Goal: Task Accomplishment & Management: Use online tool/utility

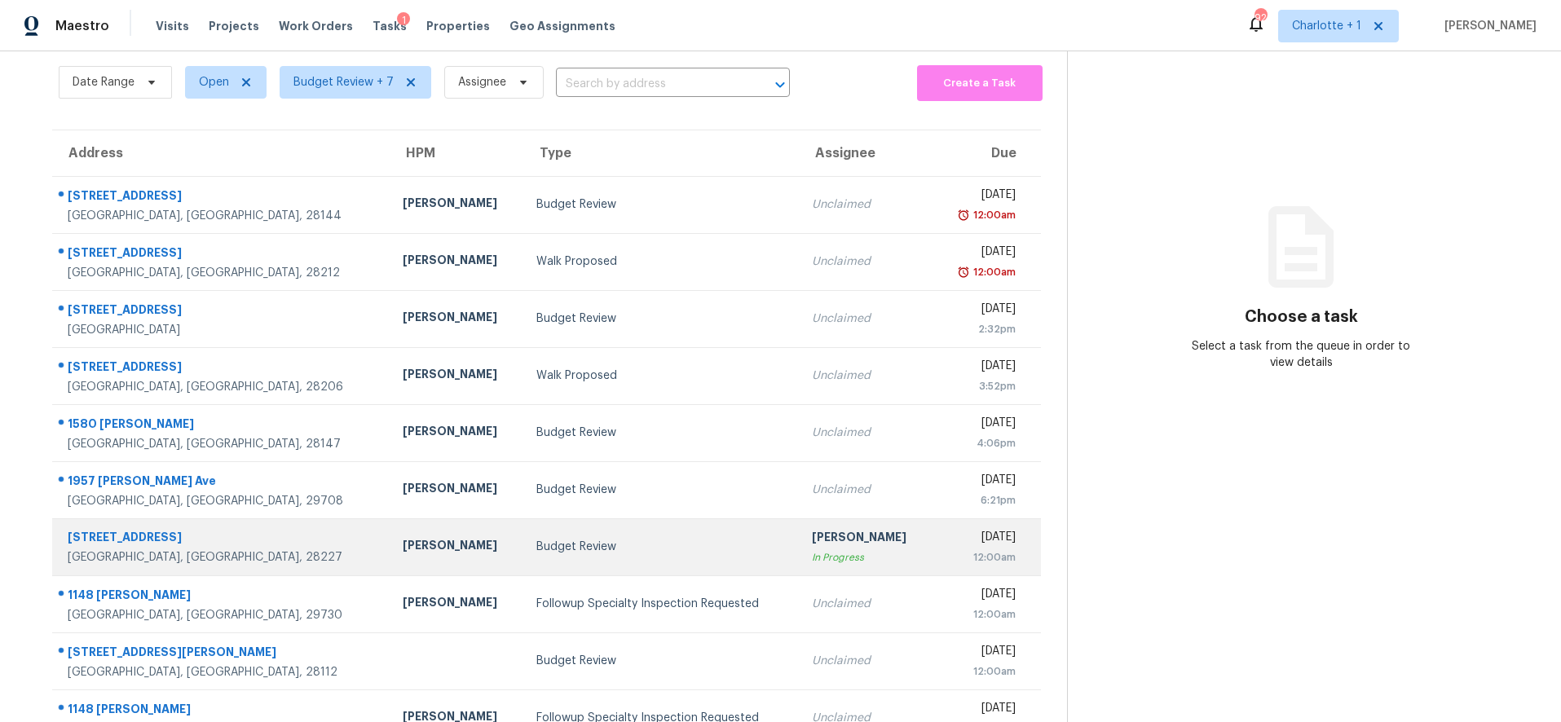
scroll to position [139, 0]
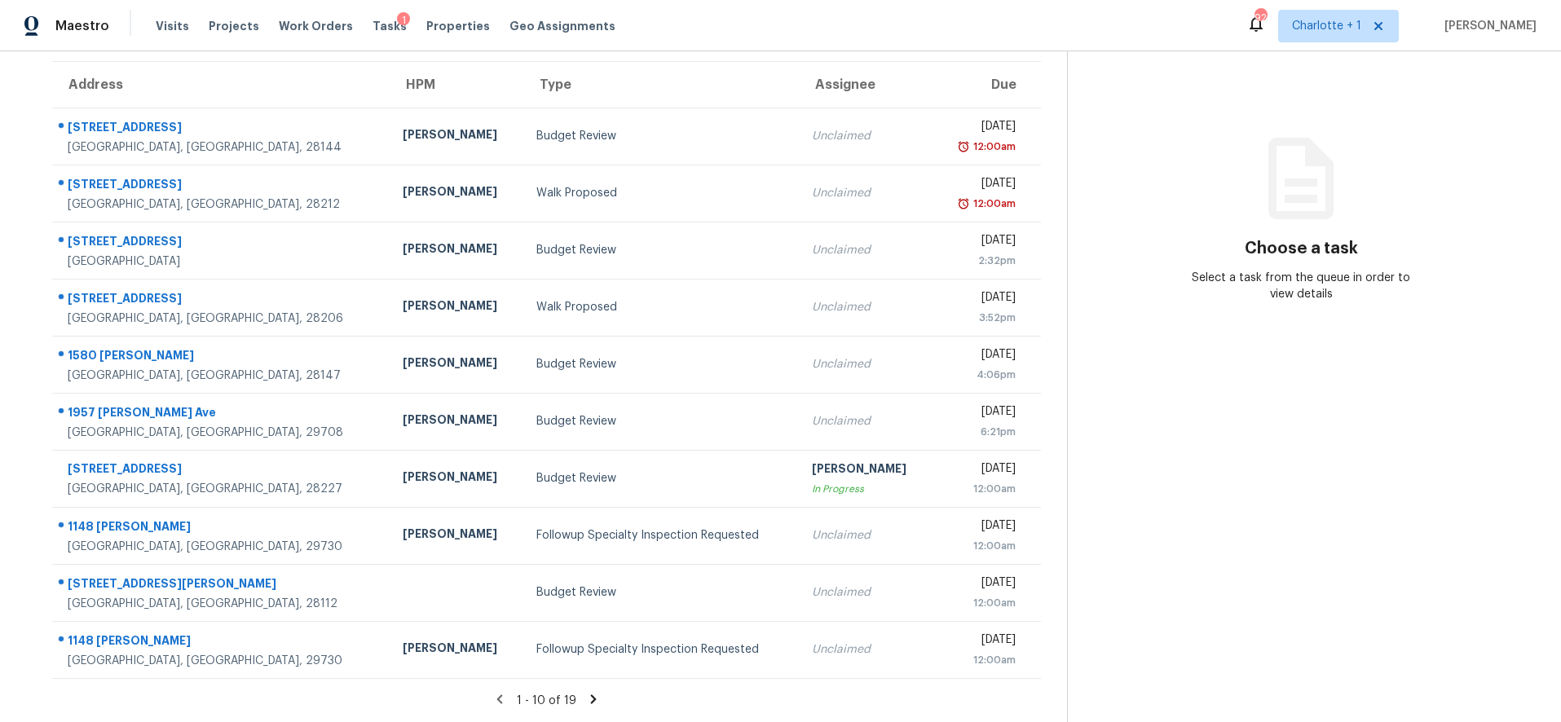
click at [592, 692] on icon at bounding box center [593, 699] width 15 height 15
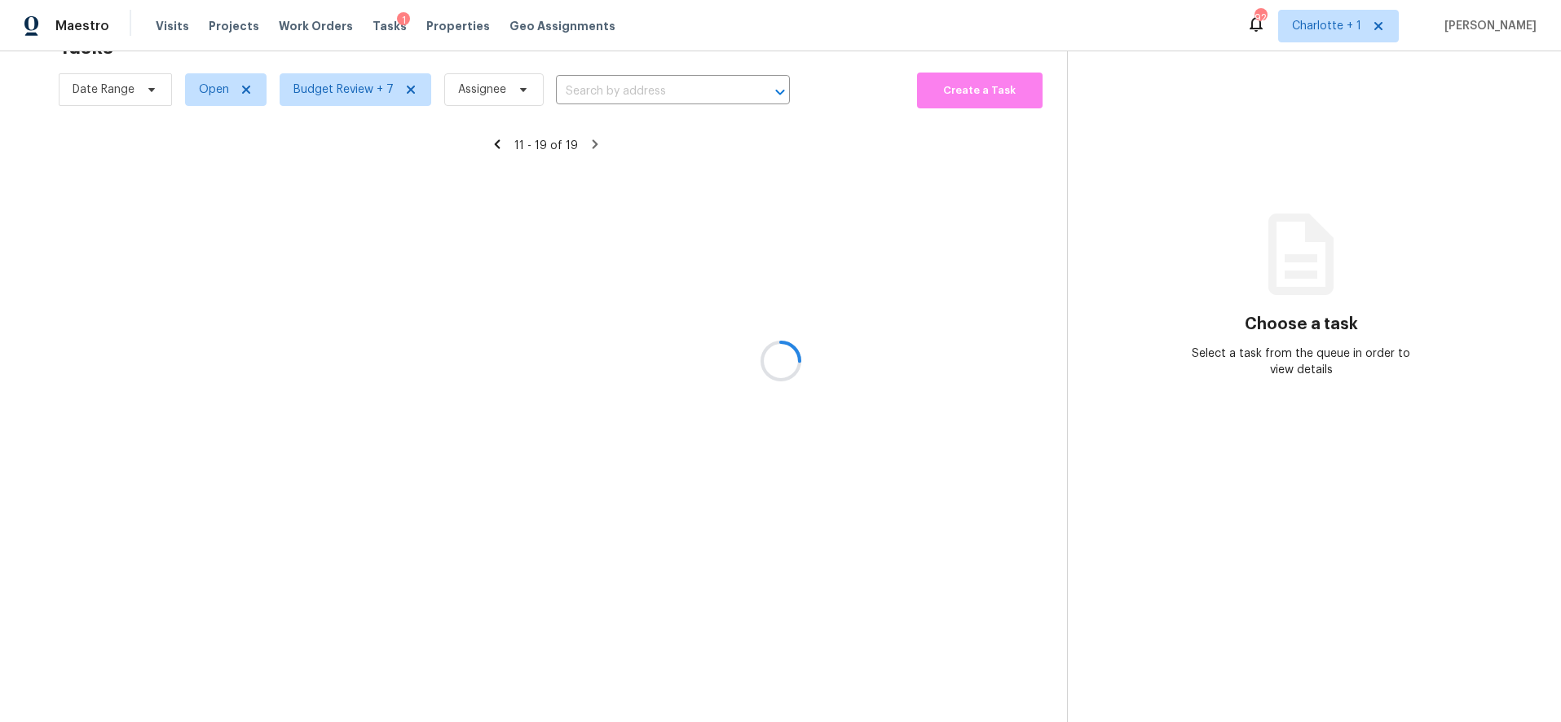
scroll to position [81, 0]
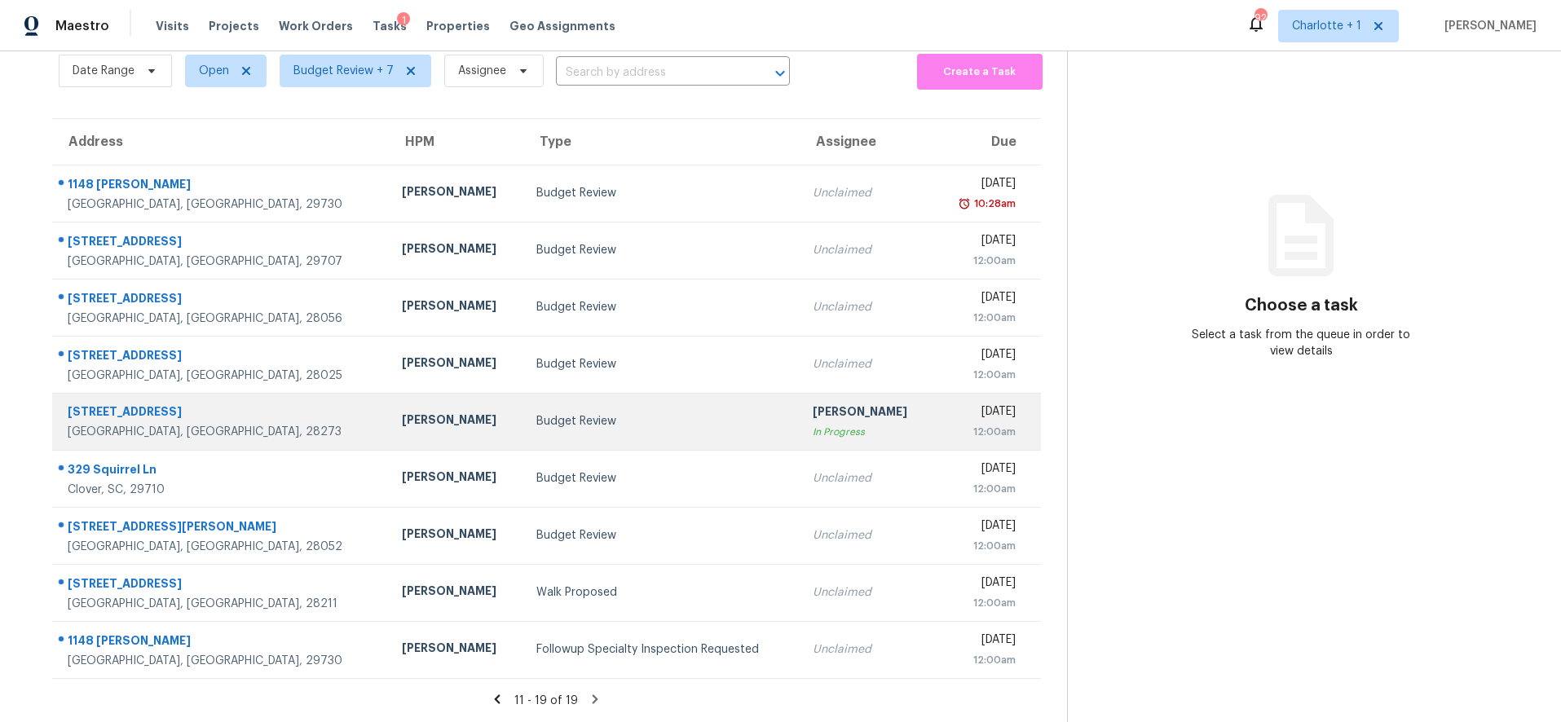
click at [242, 424] on div "[GEOGRAPHIC_DATA], [GEOGRAPHIC_DATA], 28273" at bounding box center [222, 432] width 308 height 16
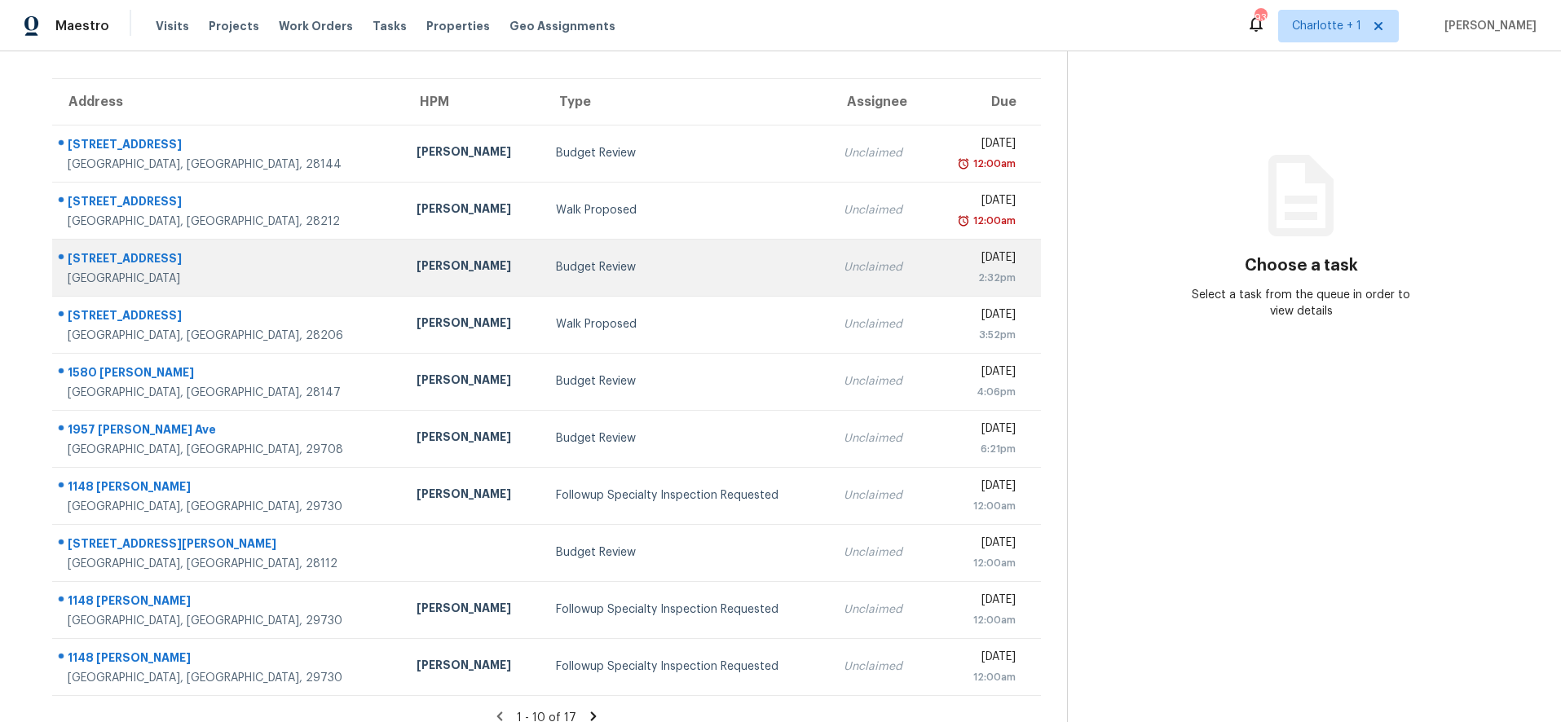
scroll to position [106, 0]
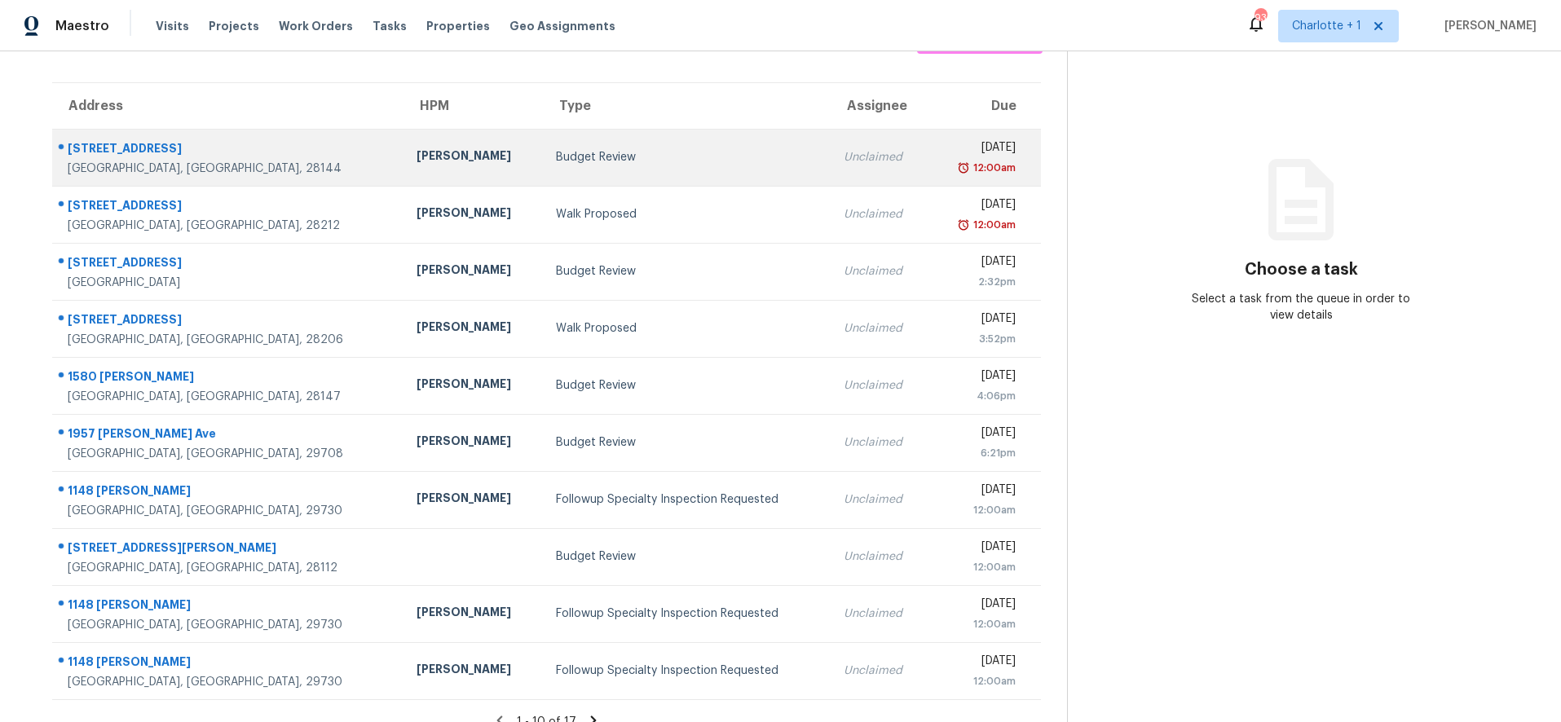
click at [254, 152] on div "[STREET_ADDRESS]" at bounding box center [229, 150] width 323 height 20
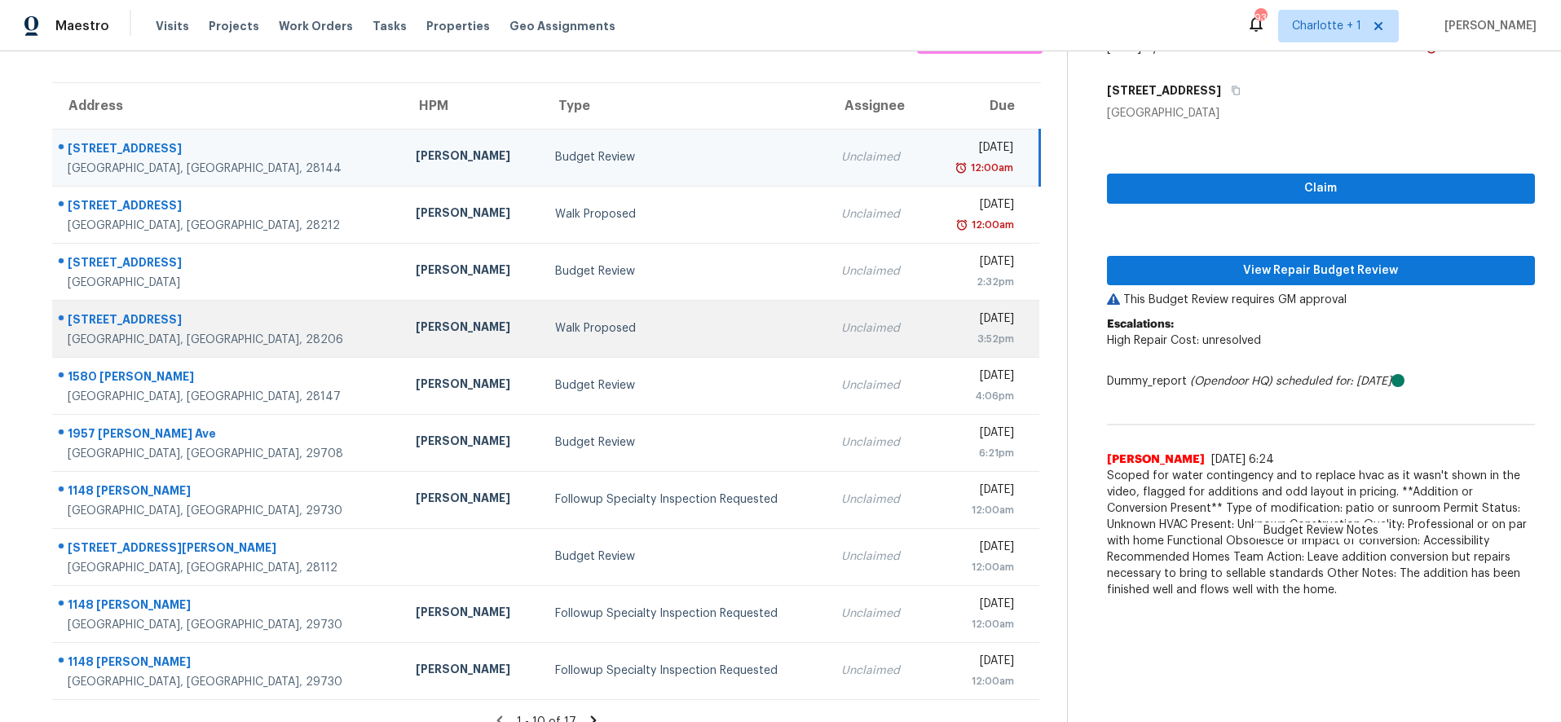
scroll to position [139, 0]
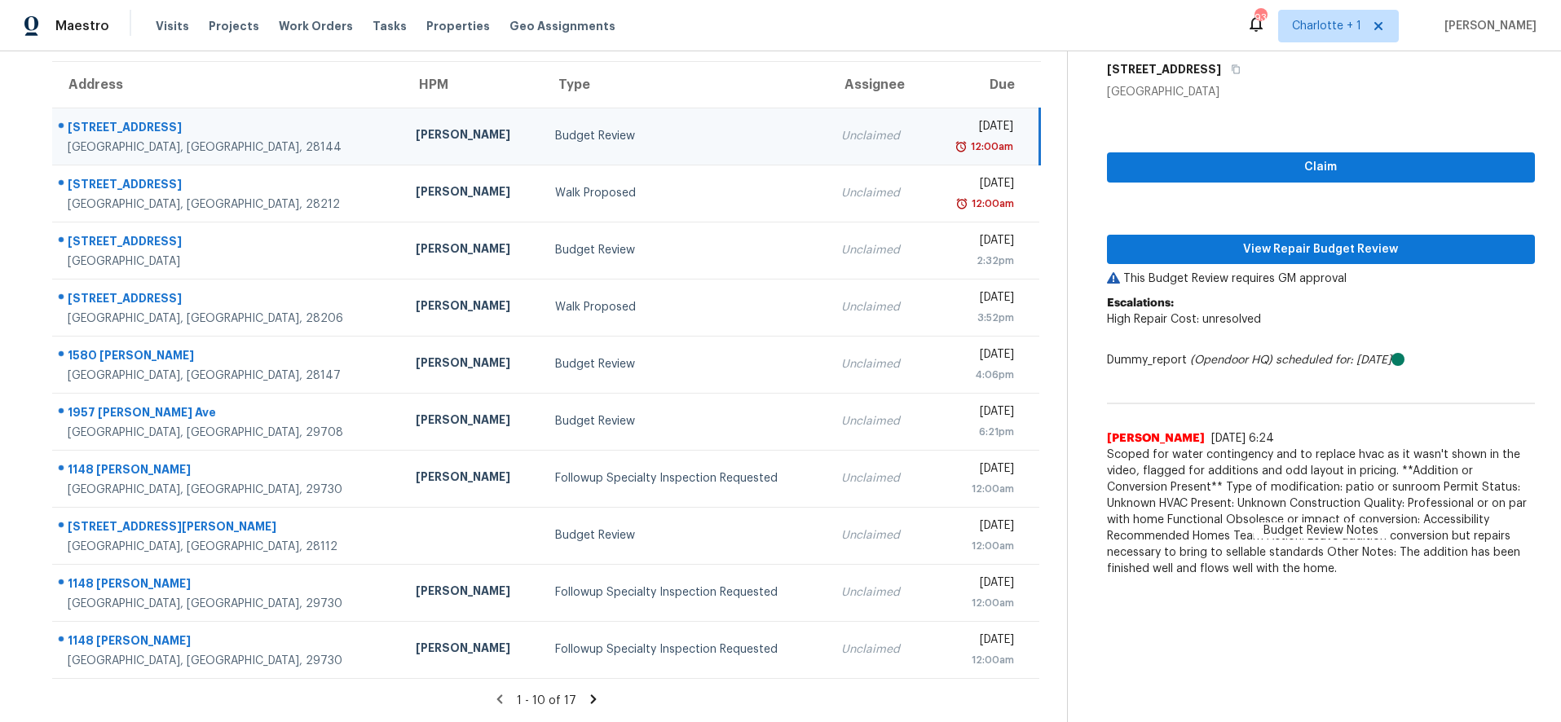
click at [586, 692] on icon at bounding box center [593, 699] width 15 height 15
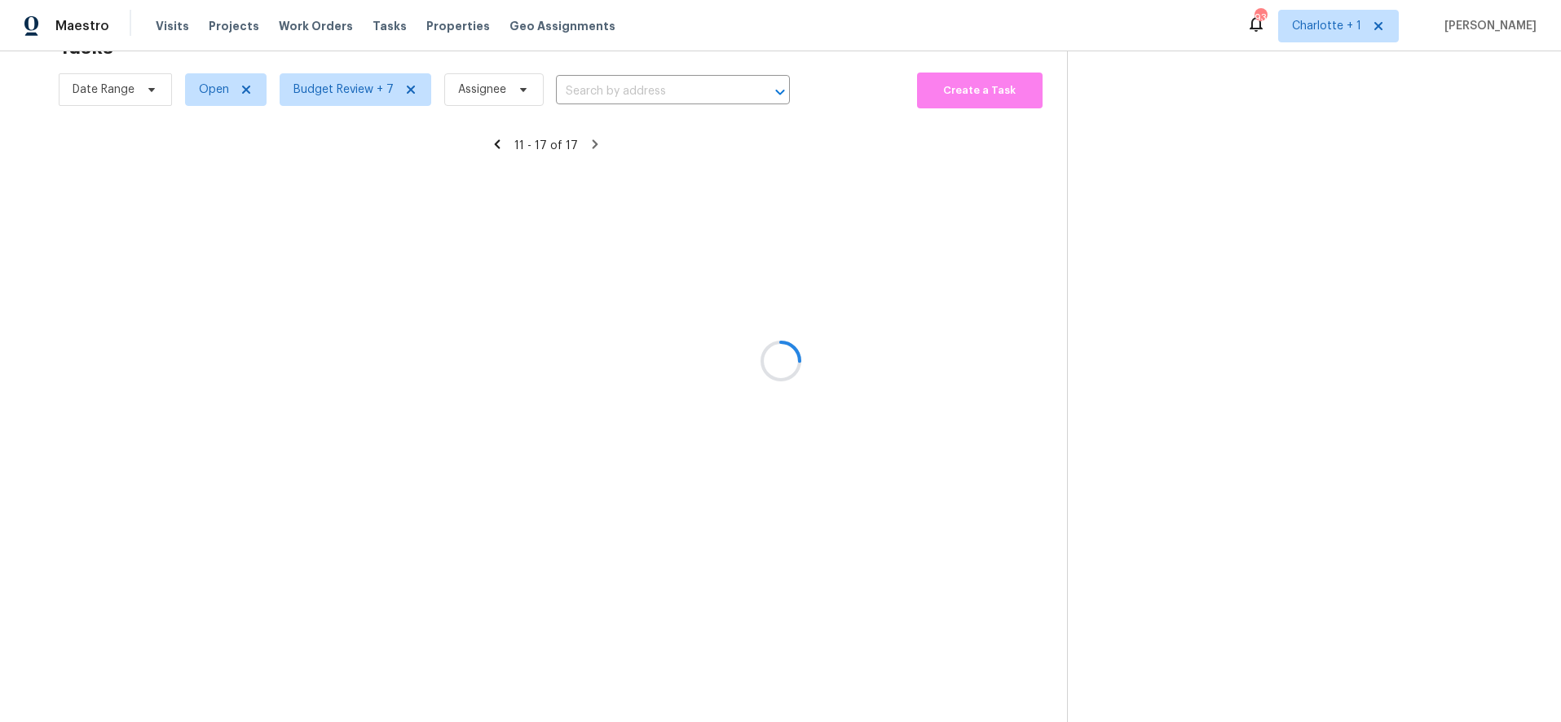
scroll to position [64, 0]
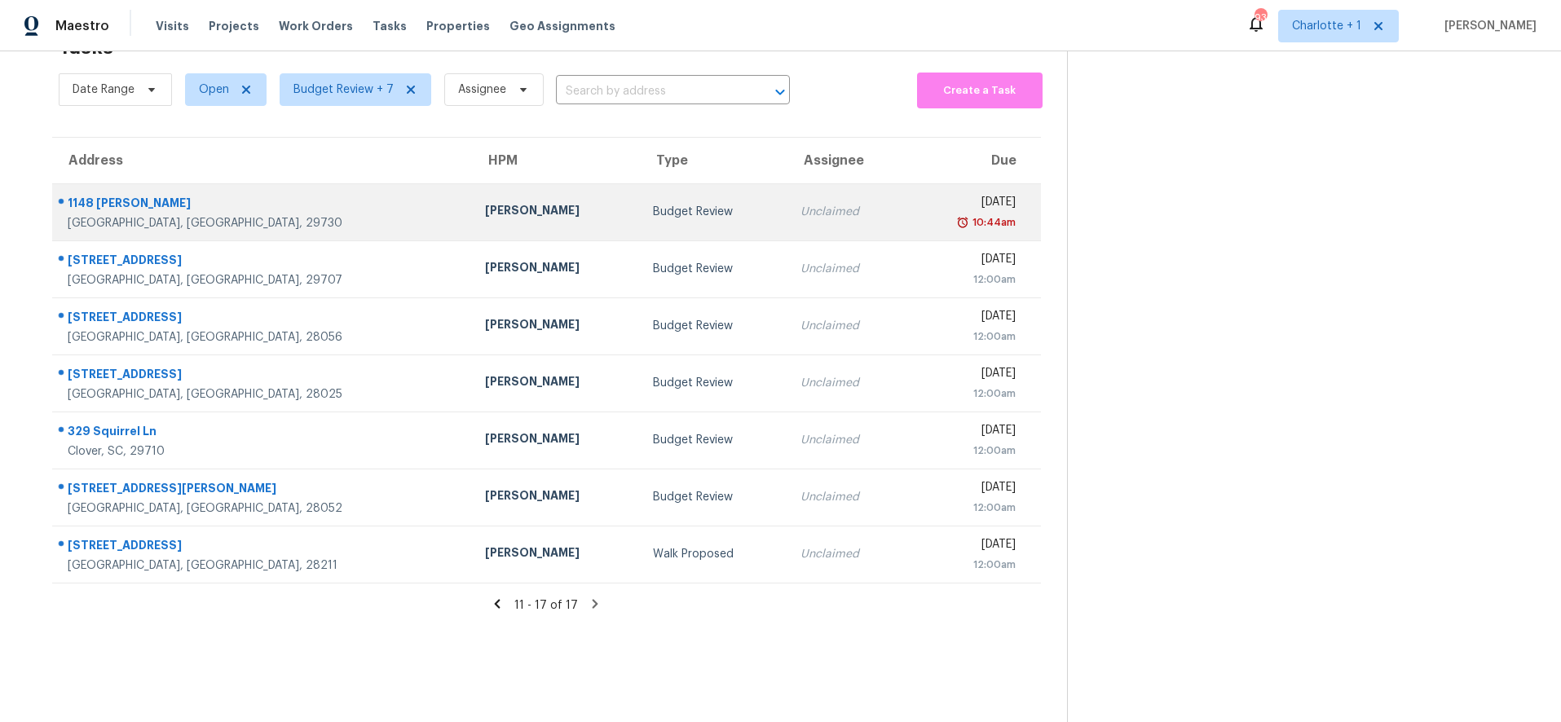
click at [485, 202] on div "[PERSON_NAME]" at bounding box center [555, 212] width 141 height 20
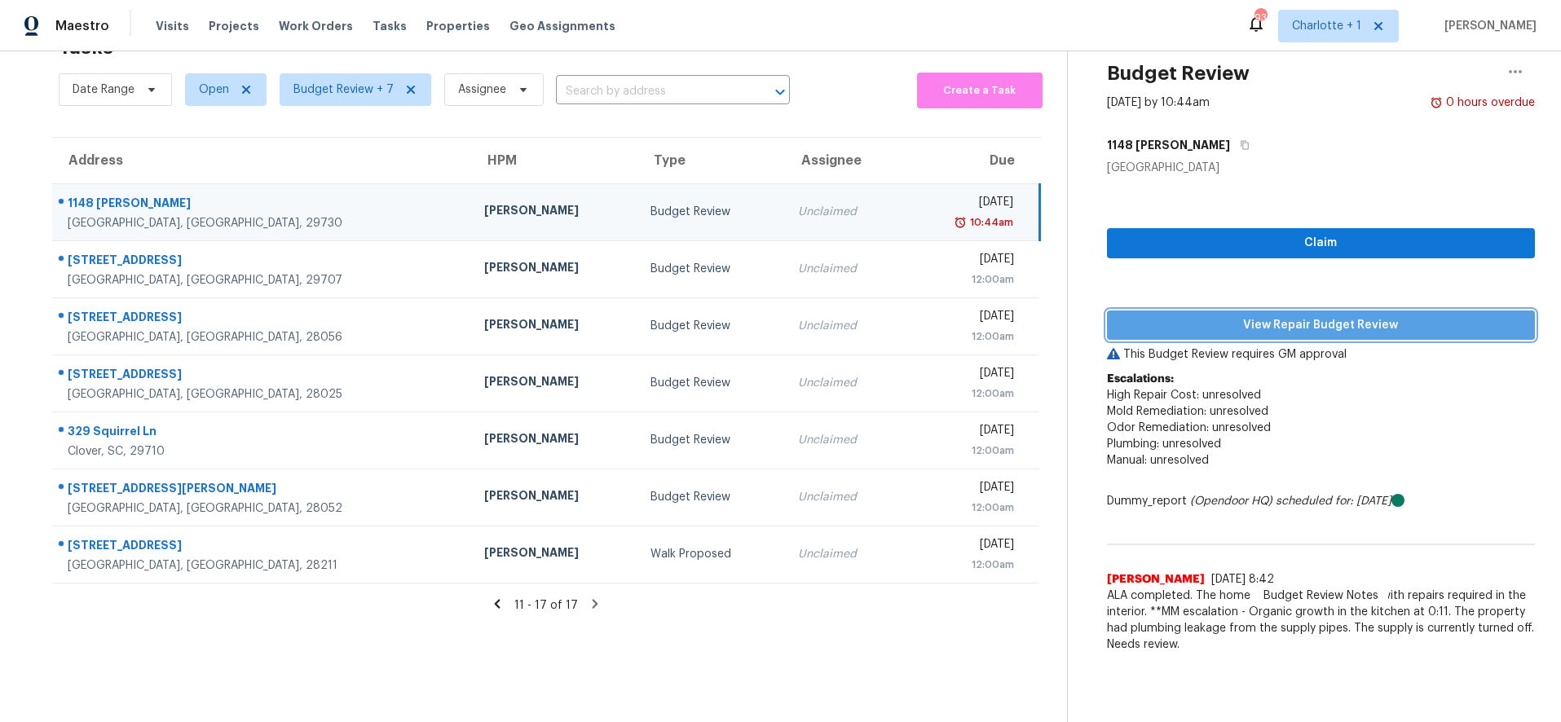
click at [1157, 315] on span "View Repair Budget Review" at bounding box center [1321, 325] width 403 height 20
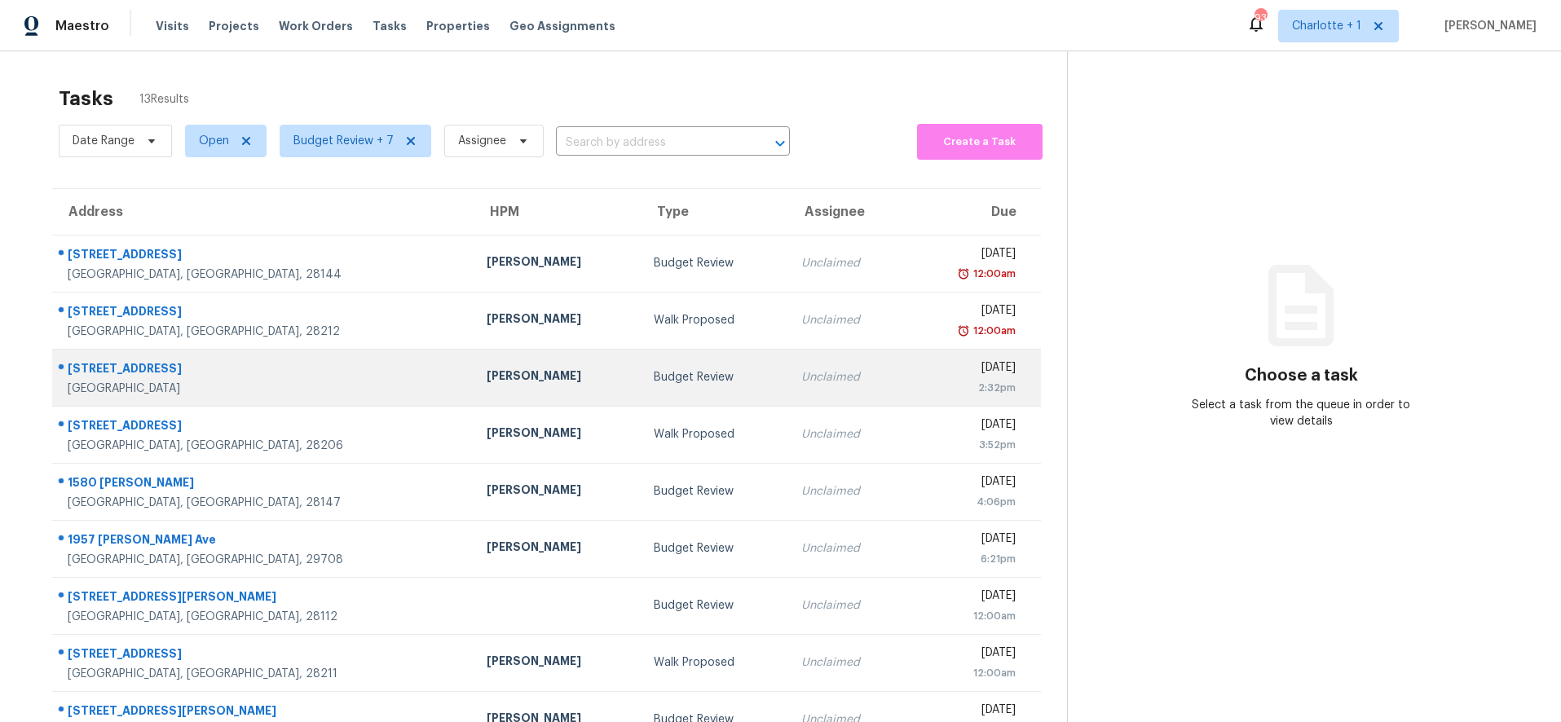
scroll to position [92, 0]
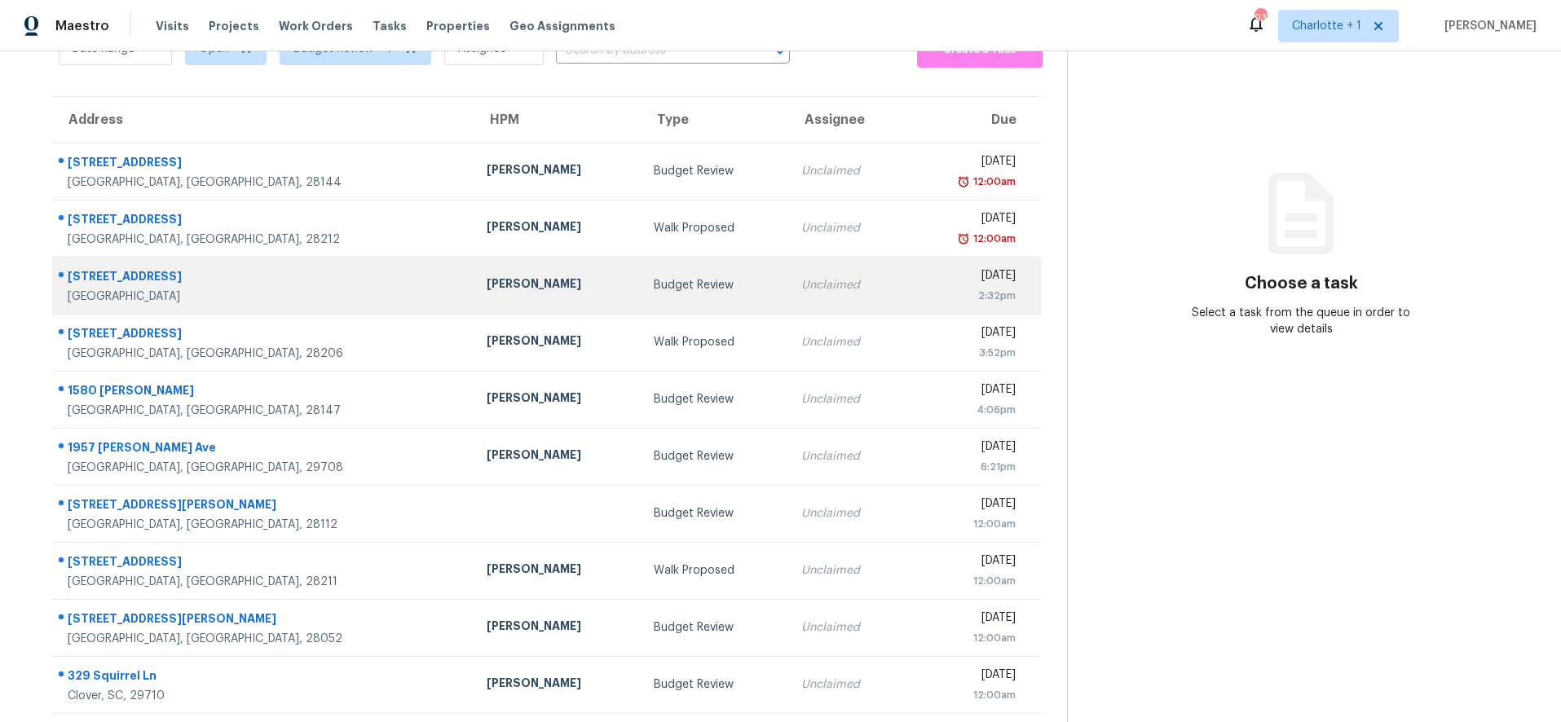
click at [654, 282] on div "Budget Review" at bounding box center [715, 285] width 122 height 16
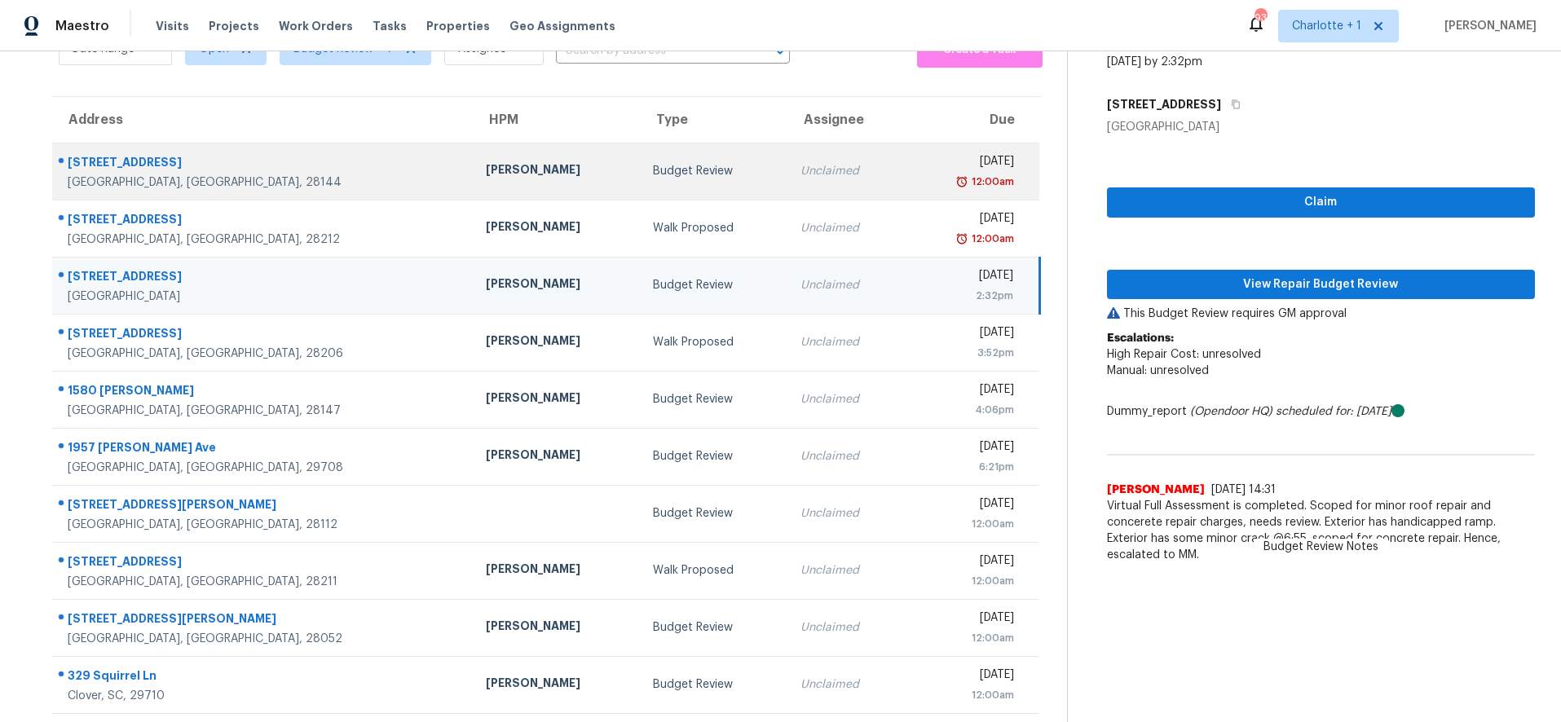
click at [292, 150] on td "121 S Milford Dr Salisbury, NC, 28144" at bounding box center [262, 171] width 421 height 57
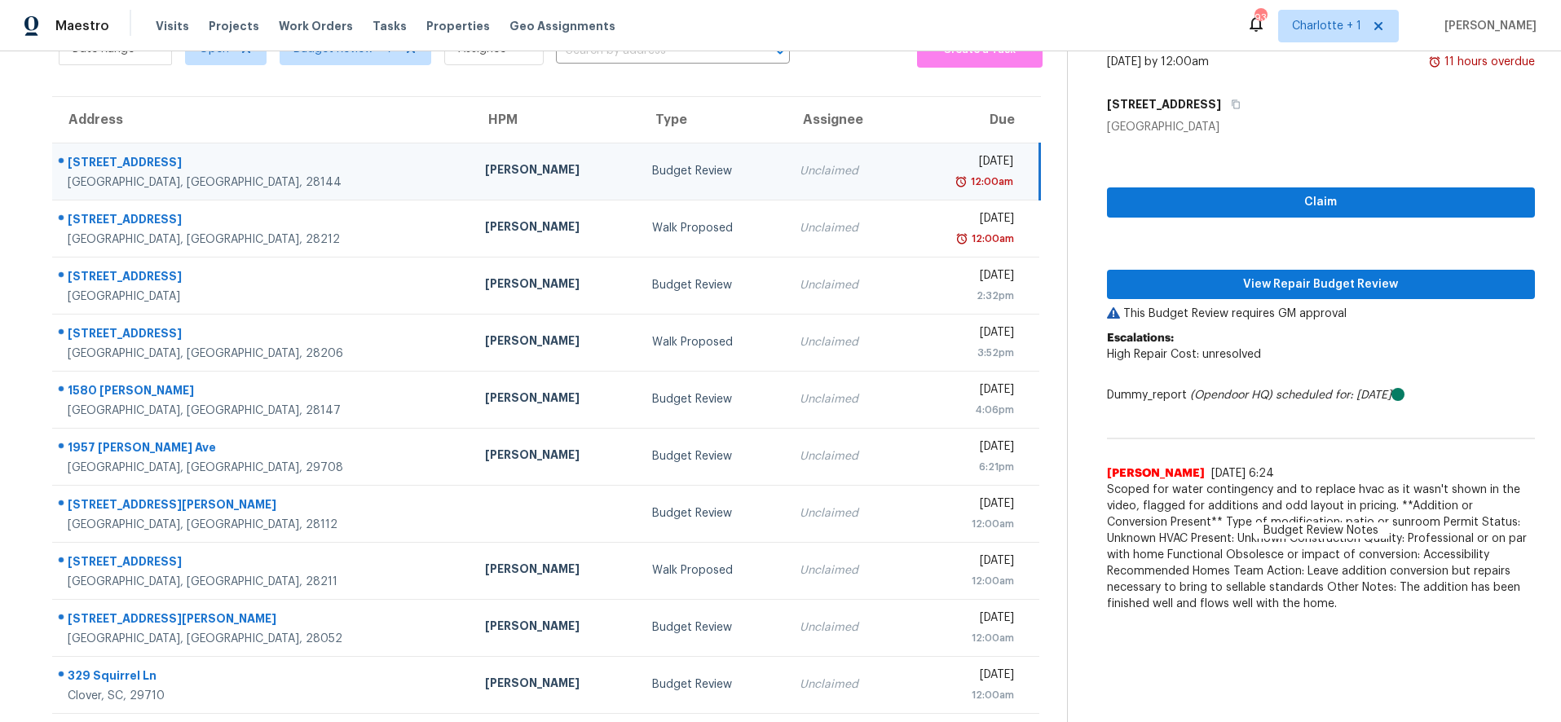
click at [485, 181] on div "[PERSON_NAME]" at bounding box center [555, 171] width 140 height 20
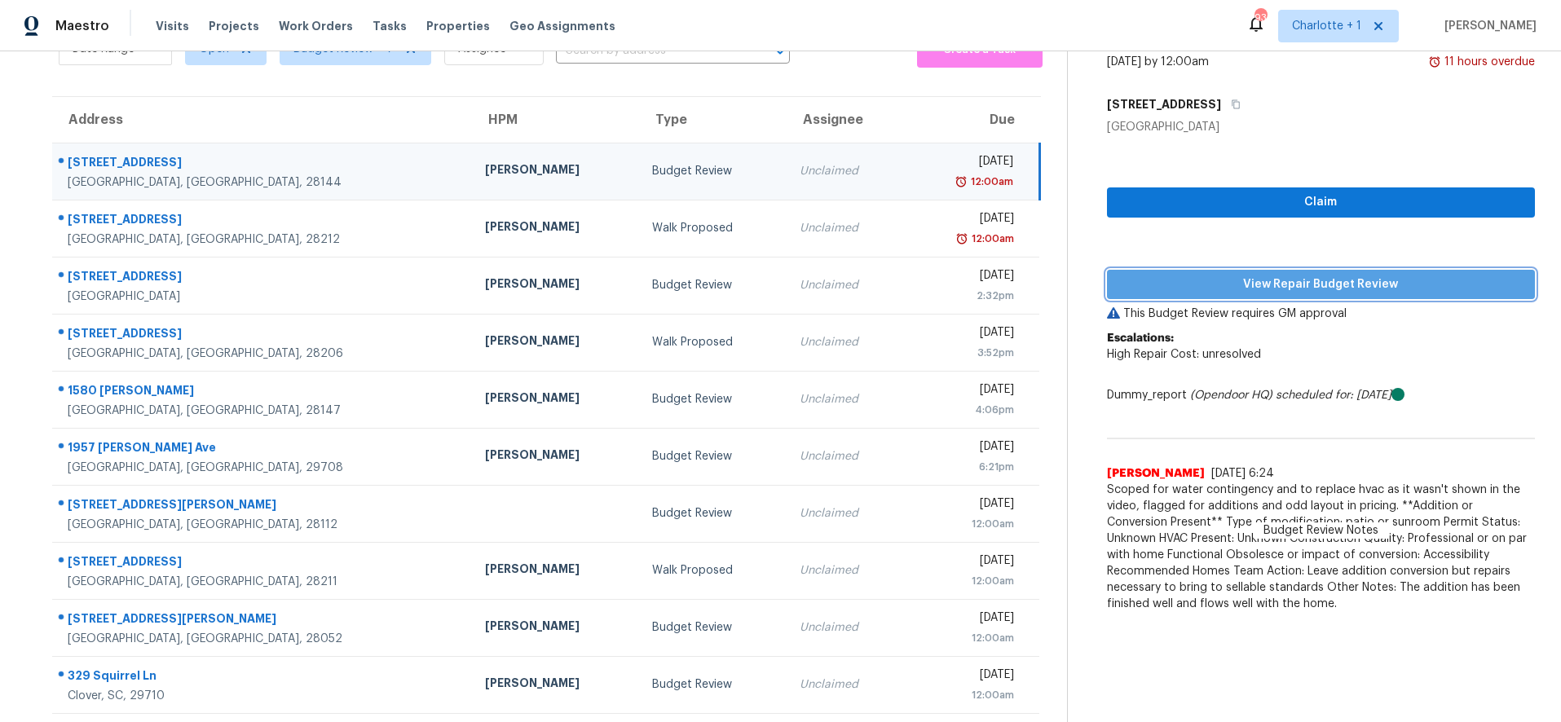
click at [1209, 280] on span "View Repair Budget Review" at bounding box center [1321, 285] width 403 height 20
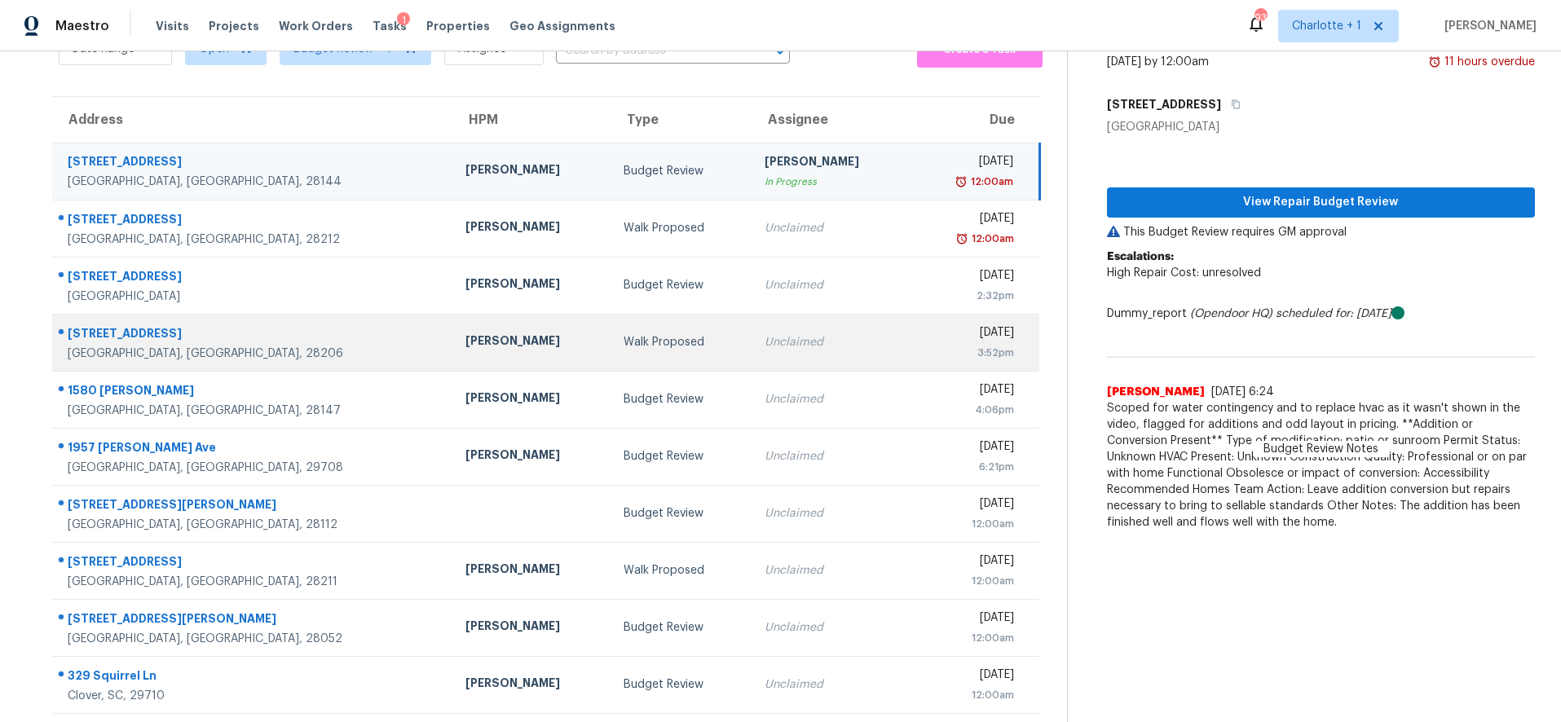
scroll to position [139, 0]
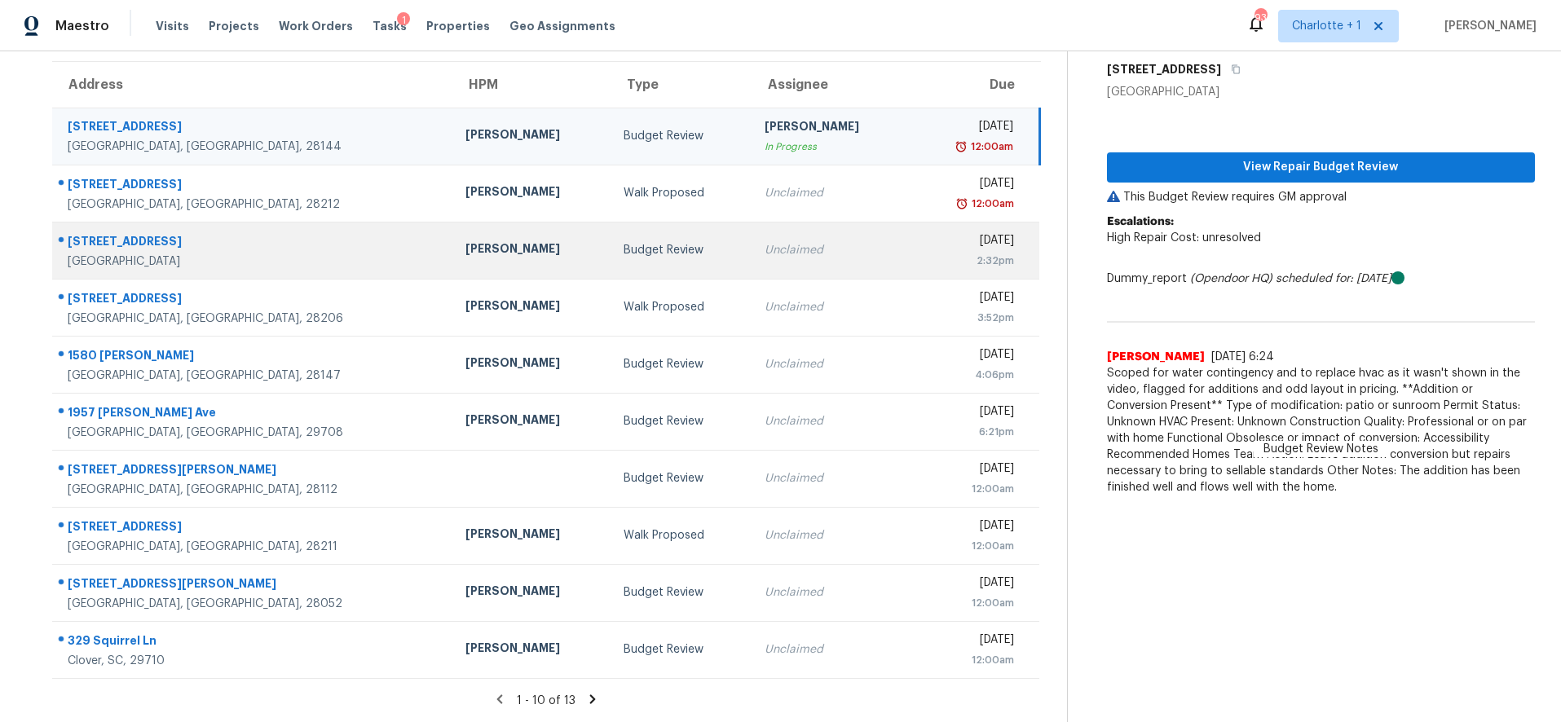
click at [623, 244] on div "Budget Review" at bounding box center [680, 250] width 114 height 16
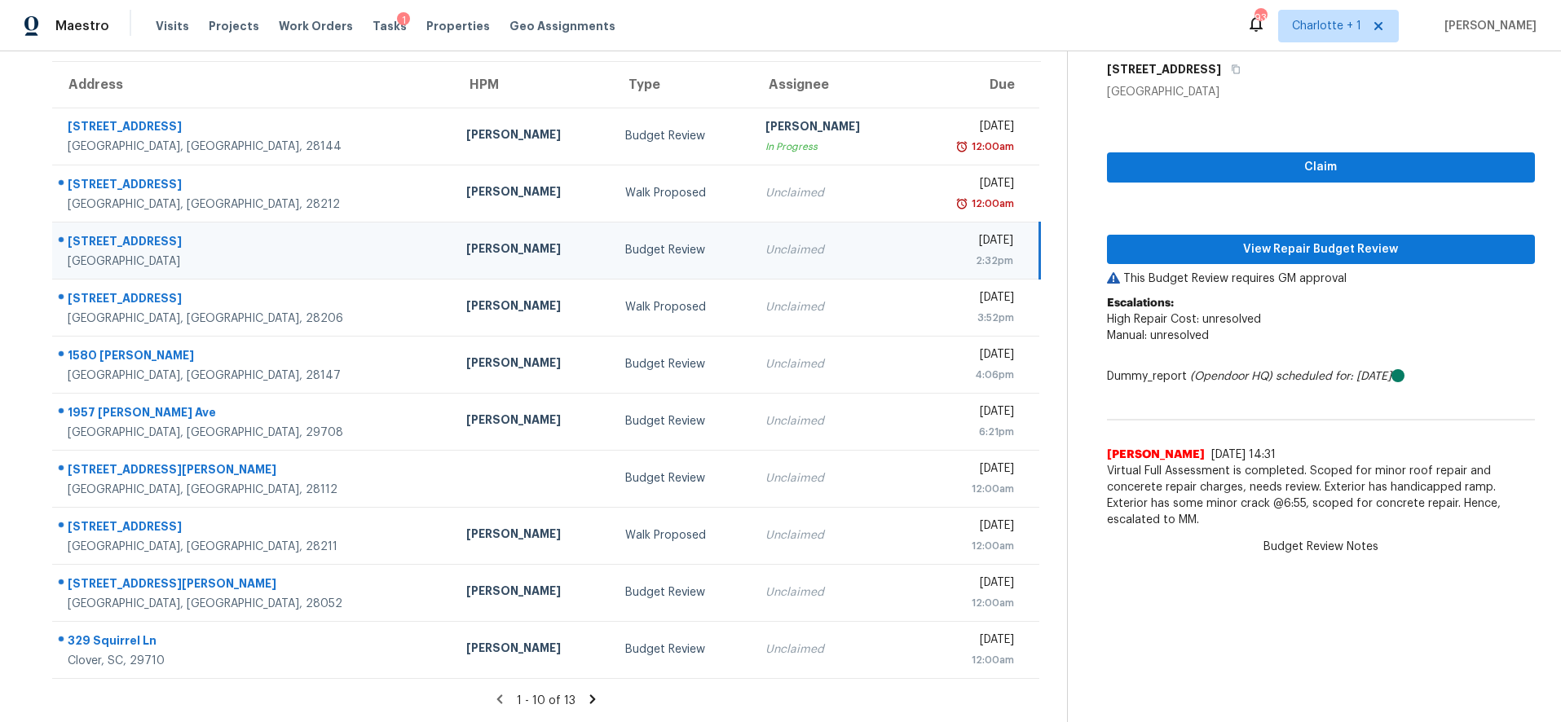
click at [590, 694] on icon at bounding box center [593, 698] width 6 height 9
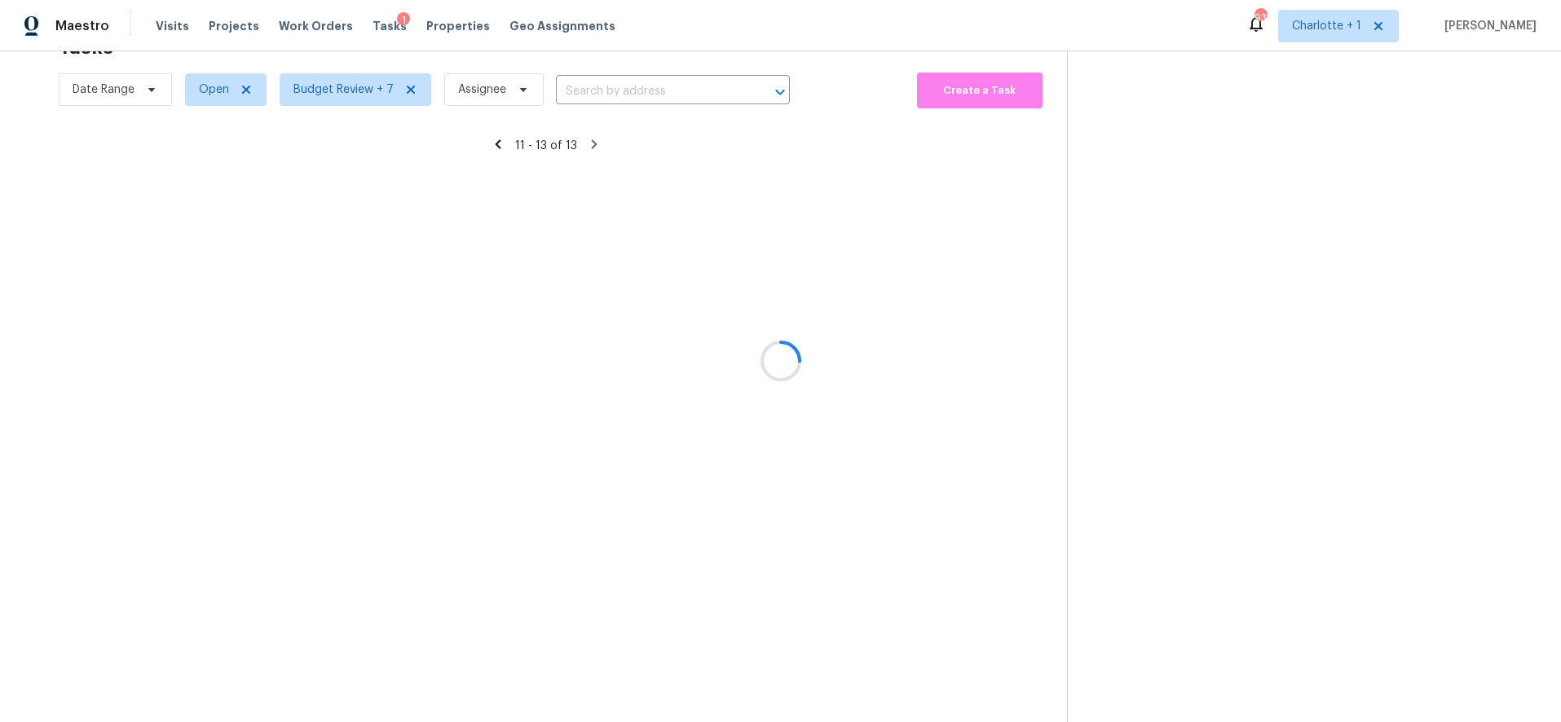
scroll to position [64, 0]
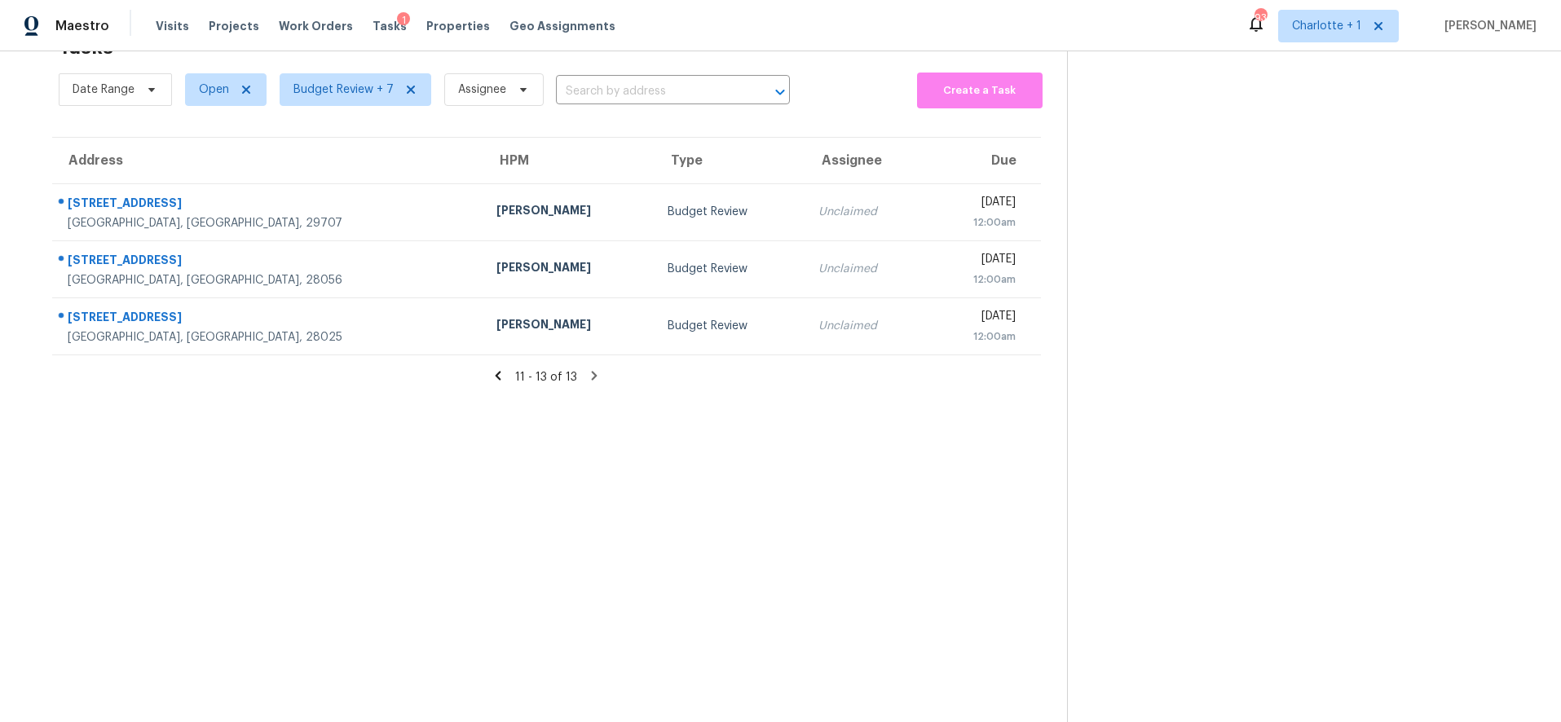
click at [496, 368] on icon at bounding box center [498, 375] width 15 height 15
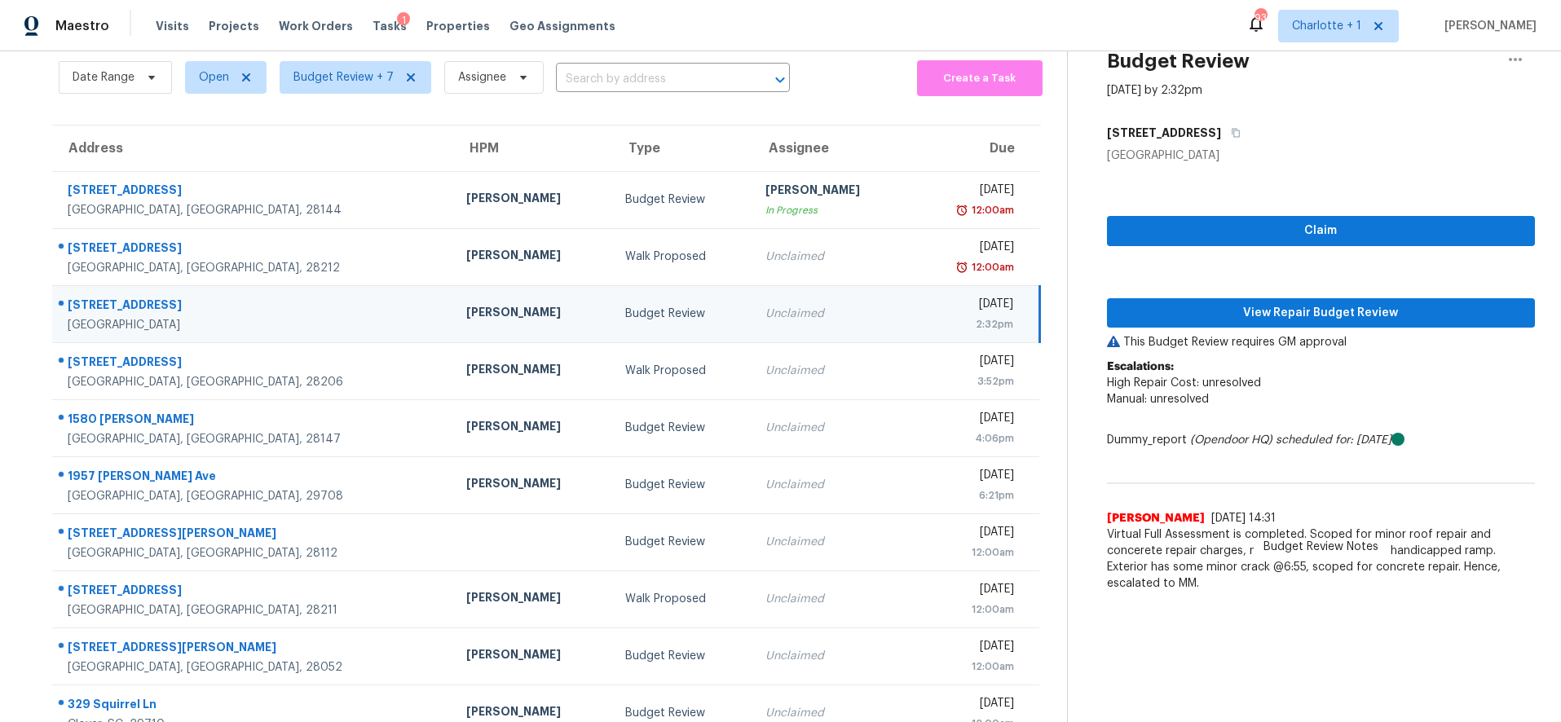
scroll to position [139, 0]
